Goal: Find contact information: Find contact information

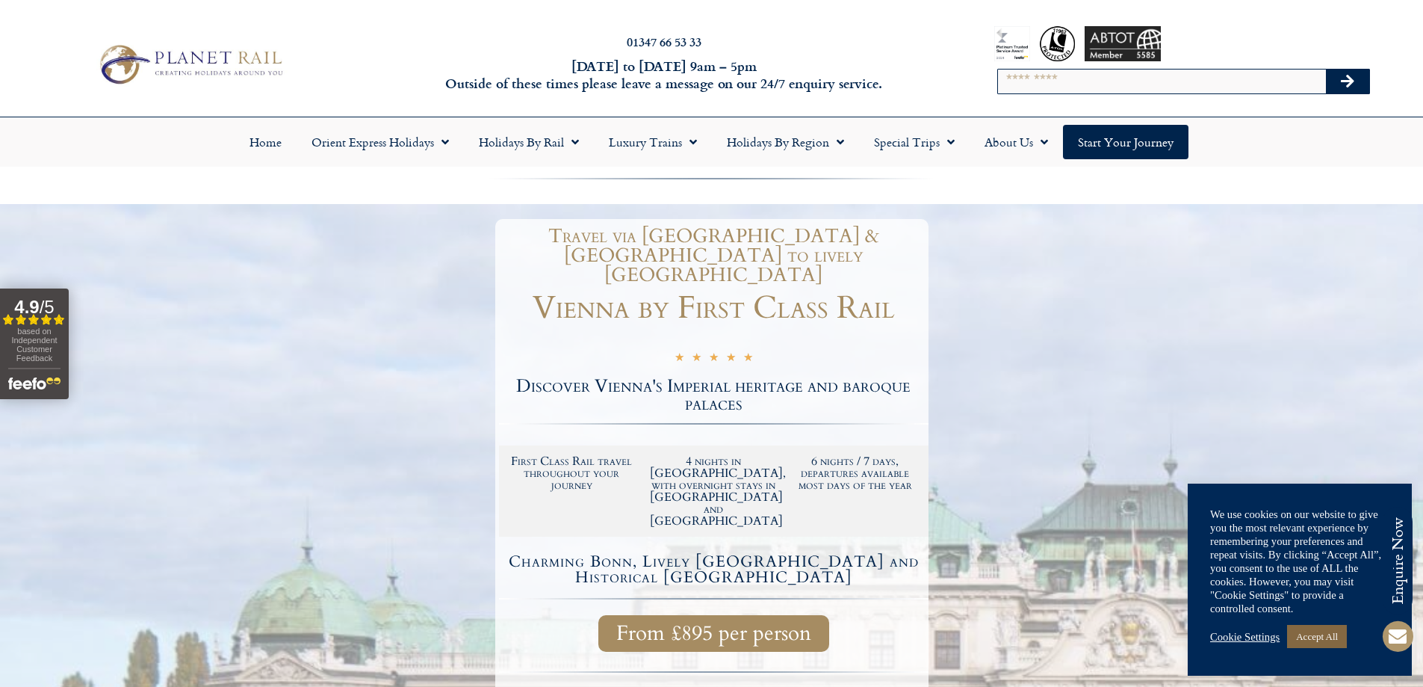
click at [1318, 640] on link "Accept All" at bounding box center [1317, 636] width 60 height 23
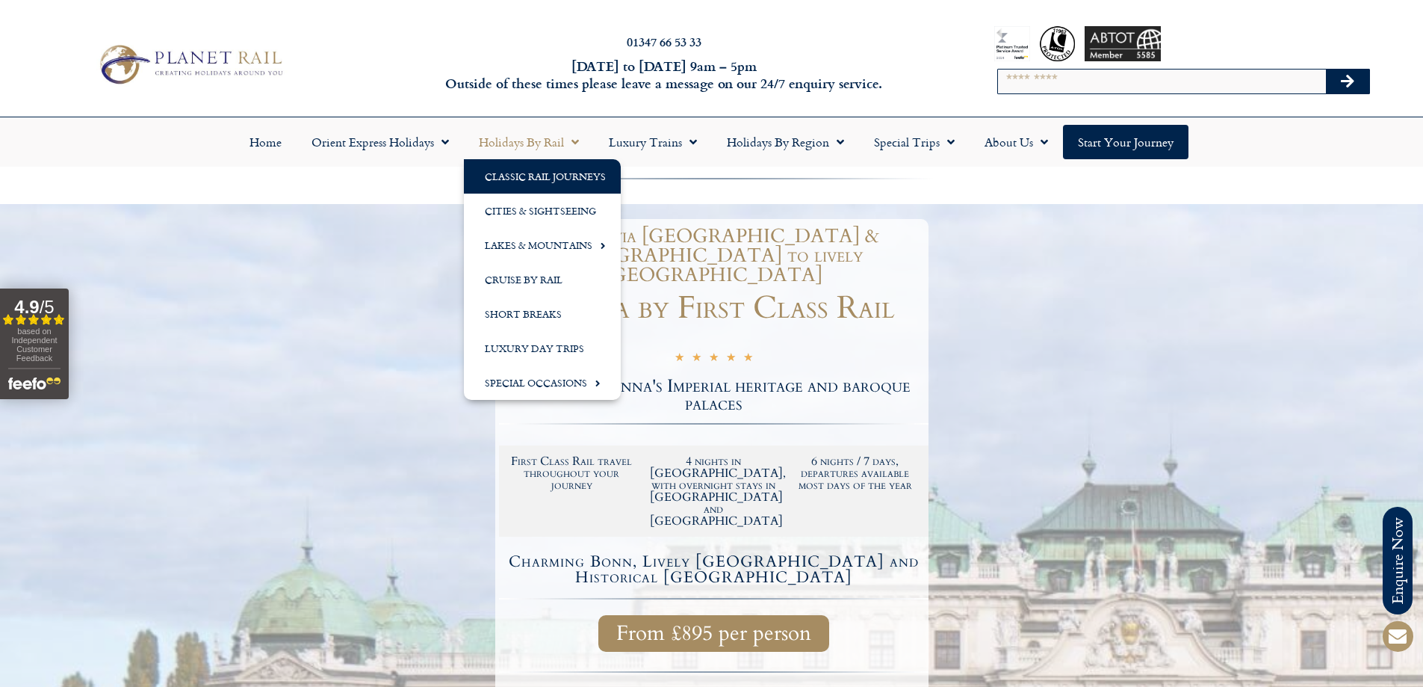
click at [554, 173] on link "Classic Rail Journeys" at bounding box center [542, 176] width 157 height 34
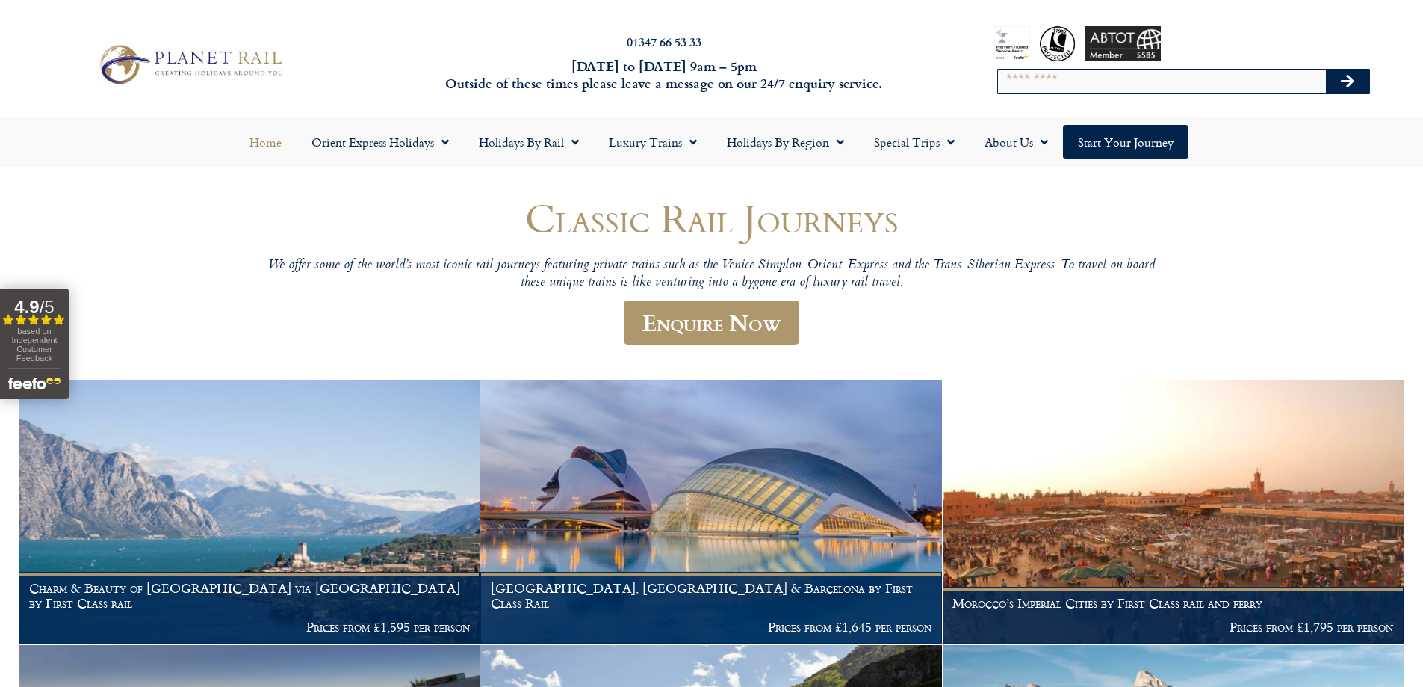
click at [270, 142] on link "Home" at bounding box center [266, 142] width 62 height 34
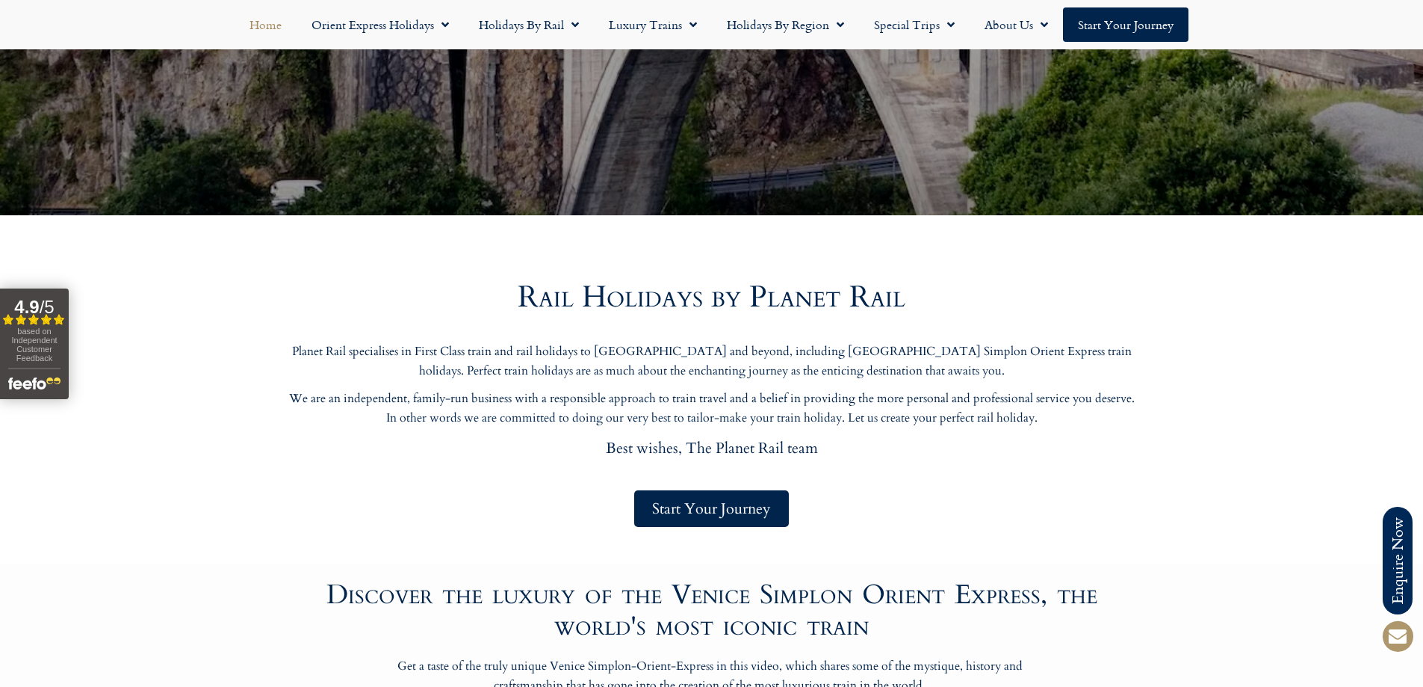
scroll to position [448, 0]
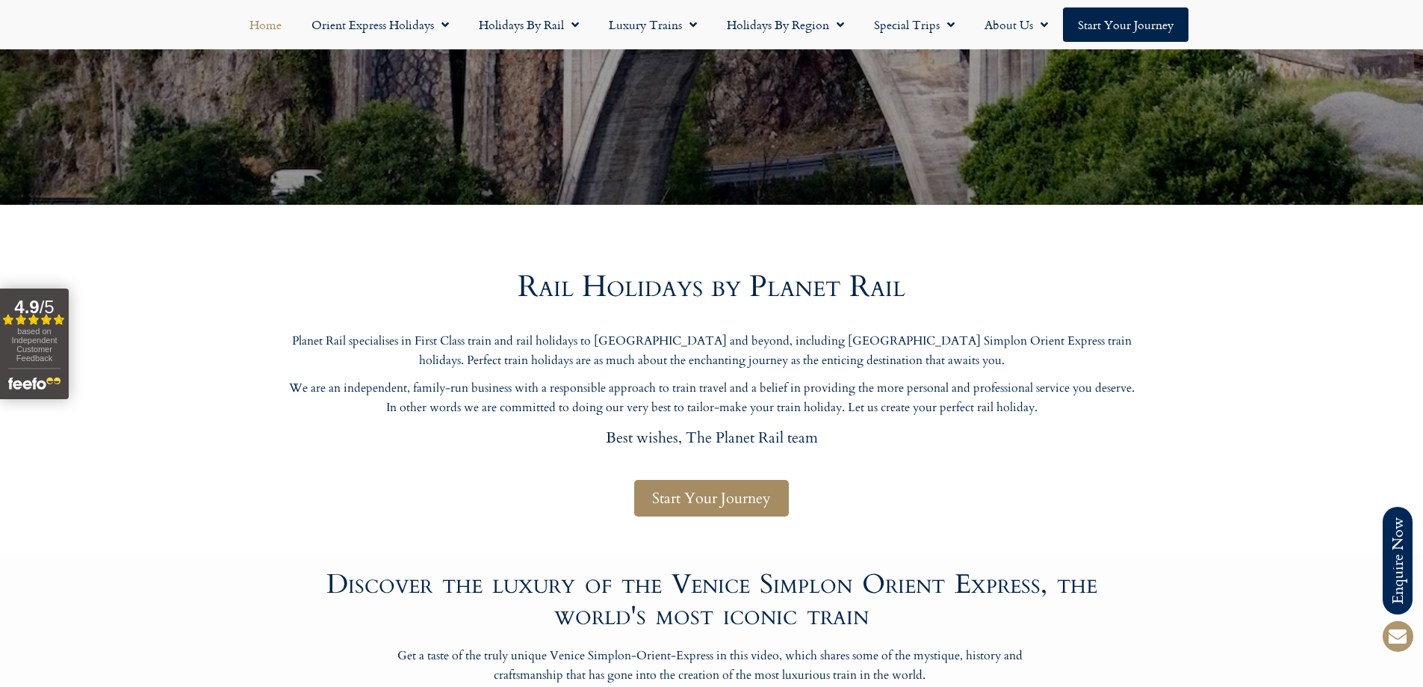
click at [703, 501] on span "Start Your Journey" at bounding box center [711, 498] width 119 height 19
